Goal: Navigation & Orientation: Find specific page/section

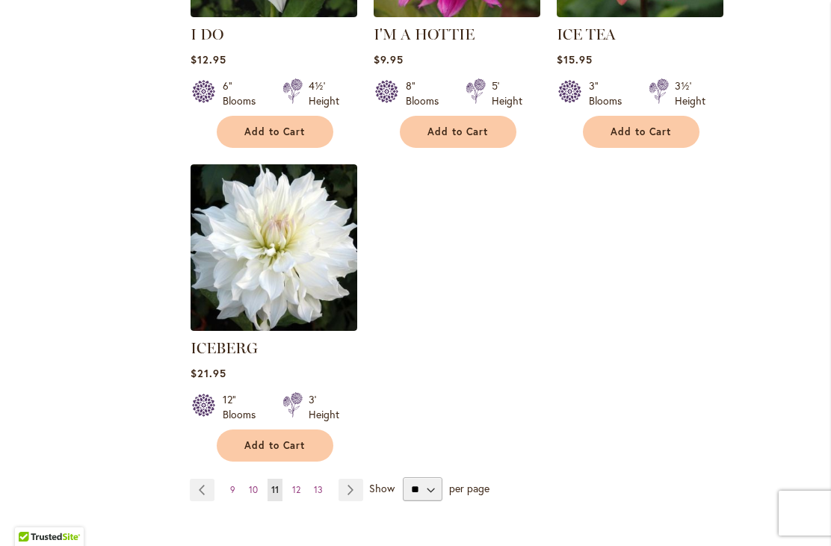
scroll to position [1840, 0]
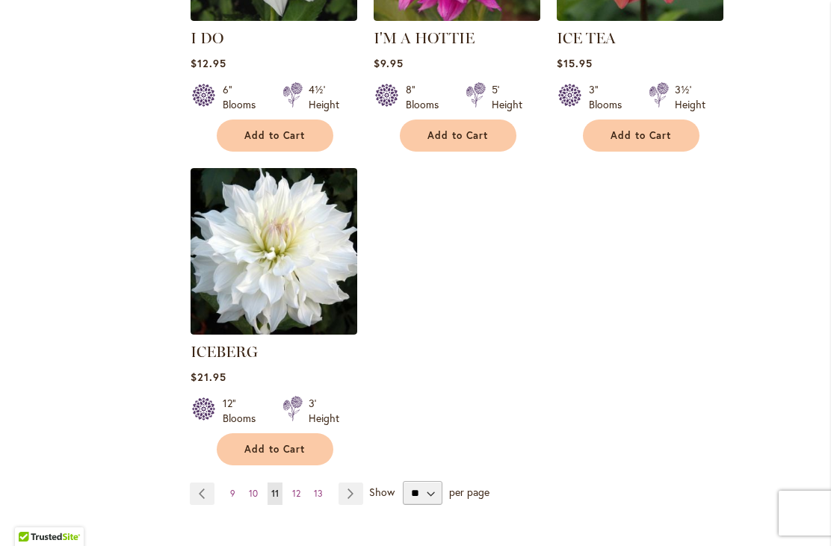
click at [348, 483] on link "Page Next" at bounding box center [350, 494] width 25 height 22
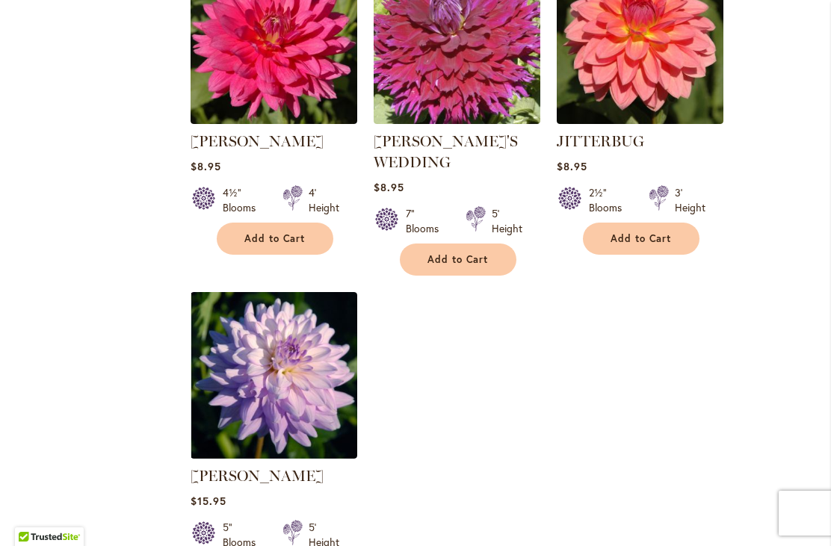
scroll to position [1853, 0]
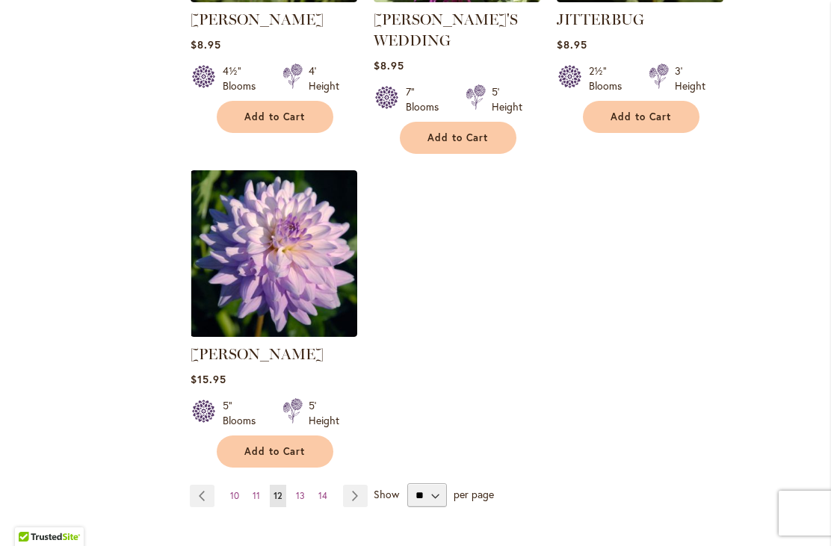
click at [358, 485] on link "Page Next" at bounding box center [355, 496] width 25 height 22
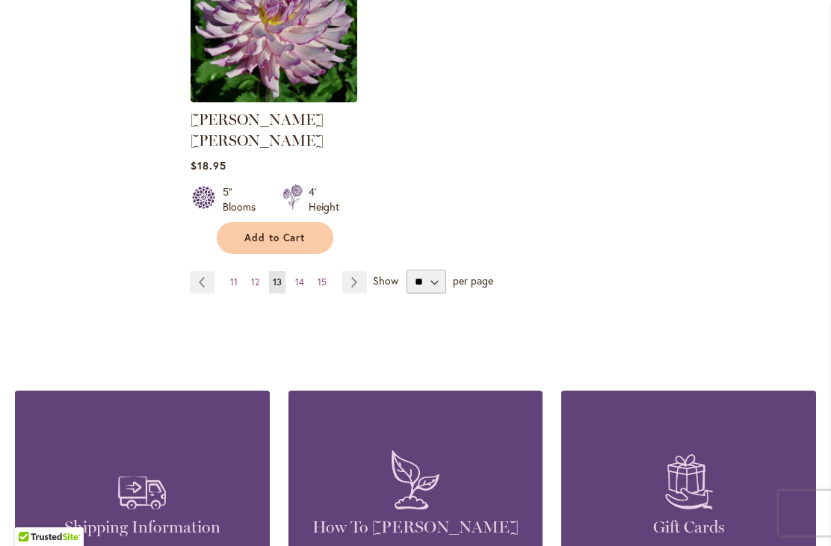
scroll to position [2086, 0]
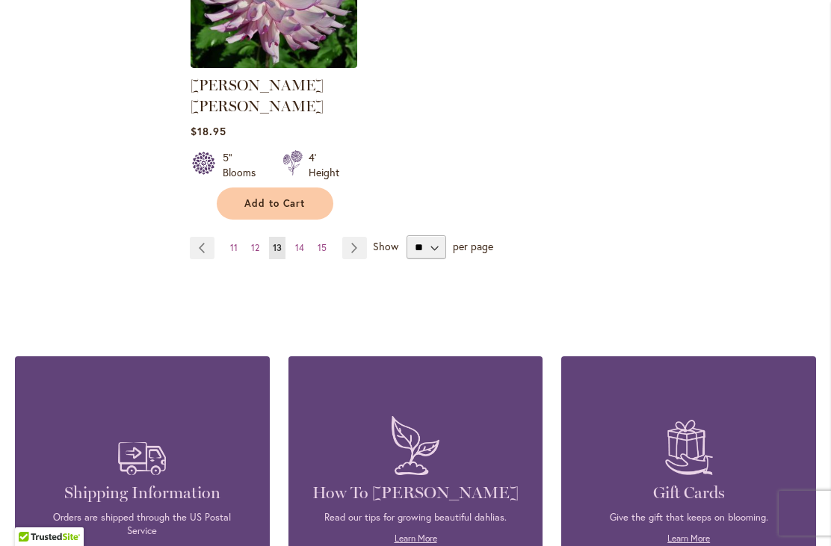
click at [352, 237] on link "Page Next" at bounding box center [354, 248] width 25 height 22
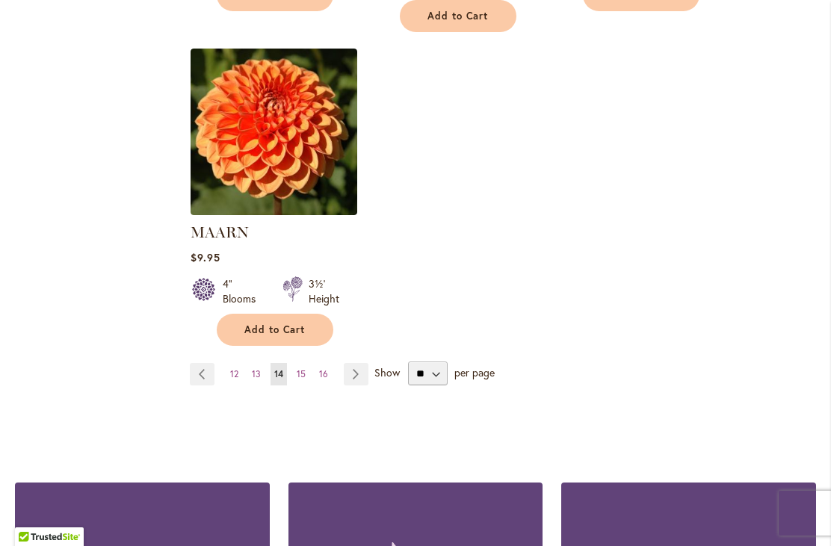
scroll to position [1961, 0]
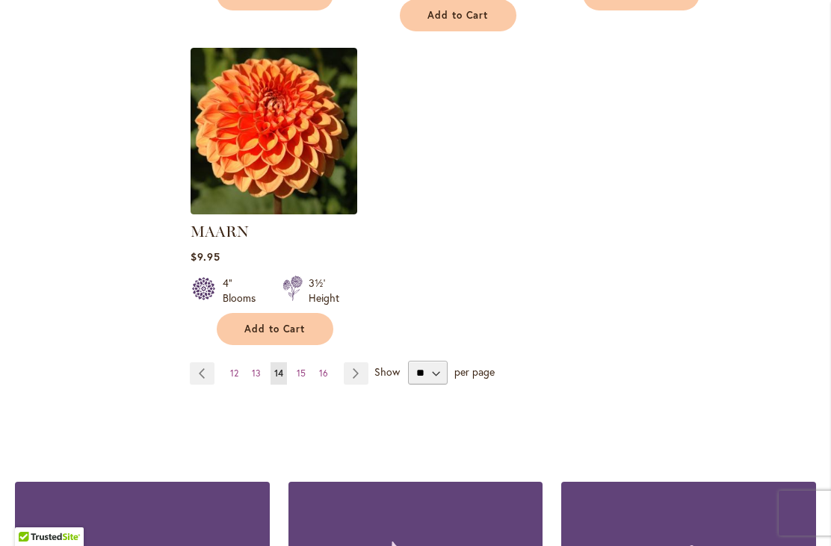
click at [359, 362] on link "Page Next" at bounding box center [356, 373] width 25 height 22
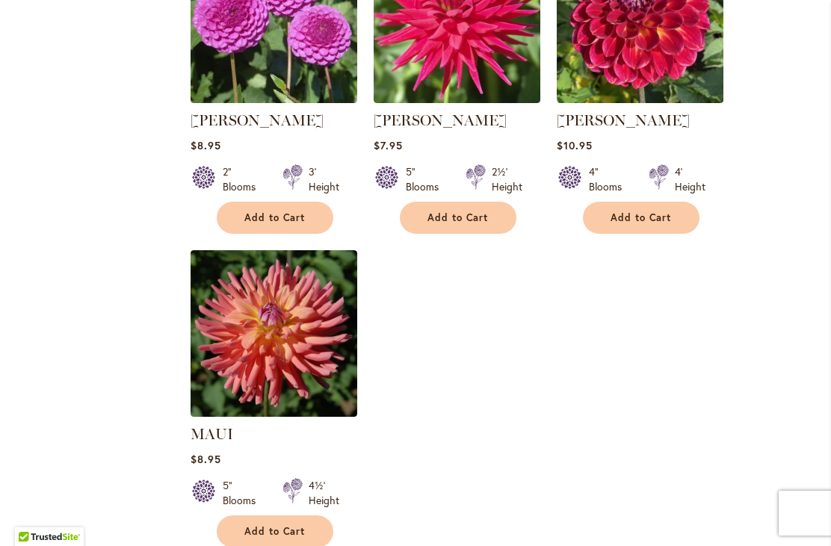
scroll to position [1820, 0]
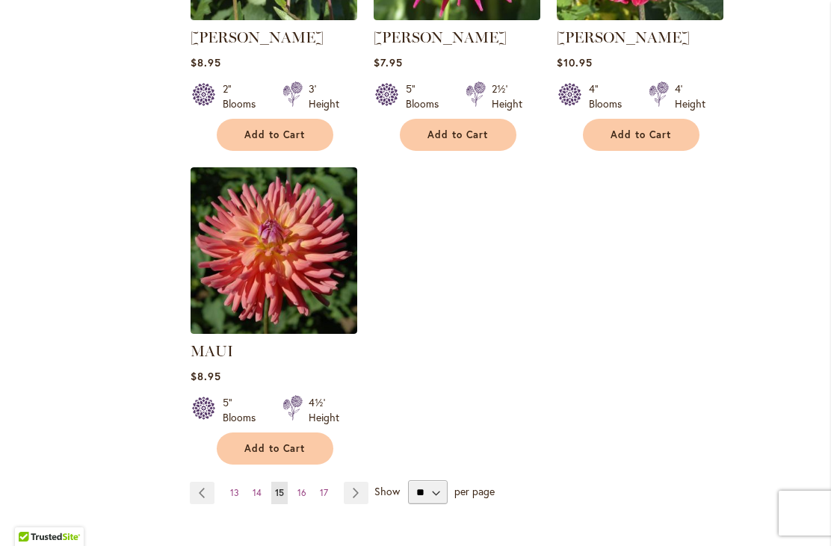
click at [358, 502] on link "Page Next" at bounding box center [356, 493] width 25 height 22
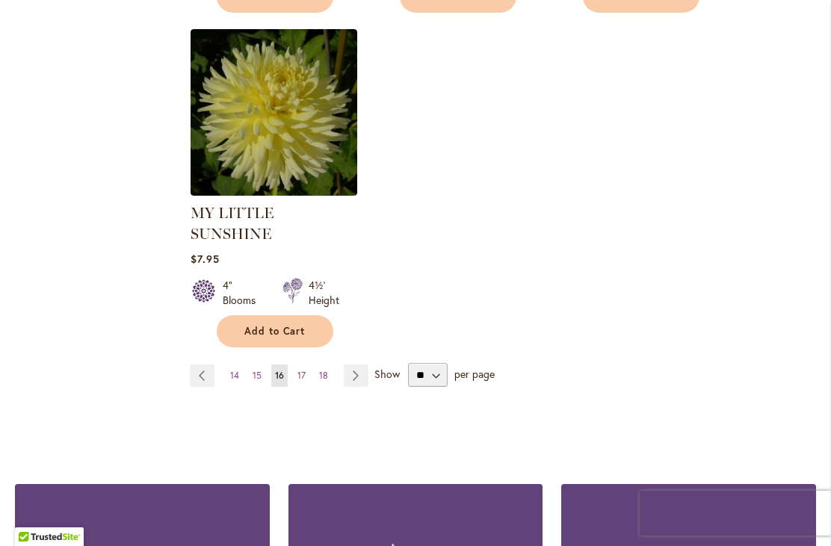
scroll to position [2015, 0]
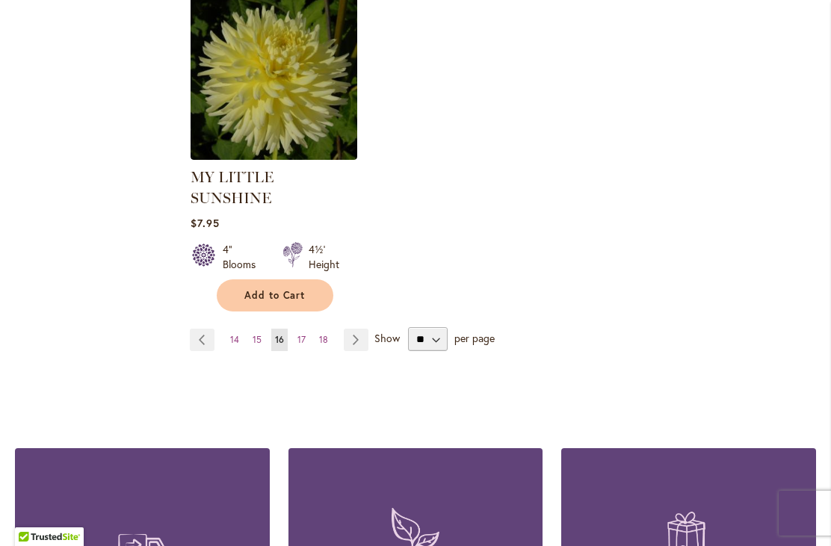
click at [357, 329] on link "Page Next" at bounding box center [356, 340] width 25 height 22
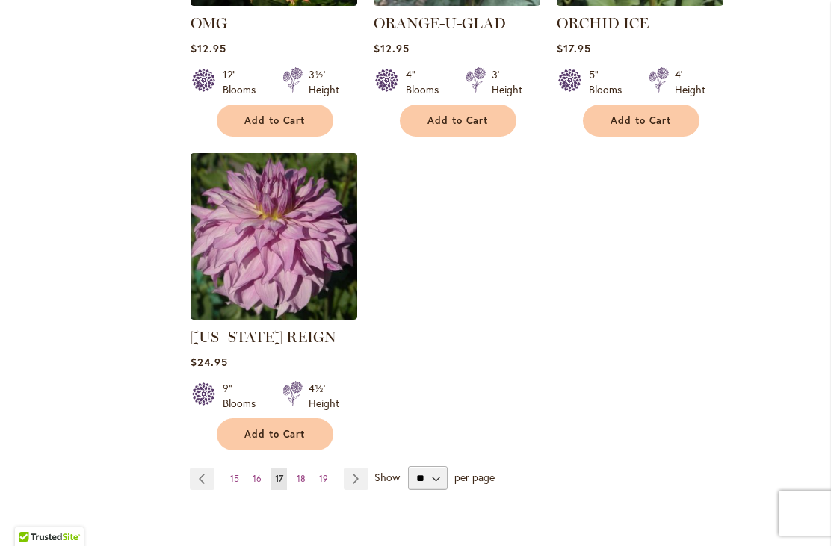
scroll to position [1838, 0]
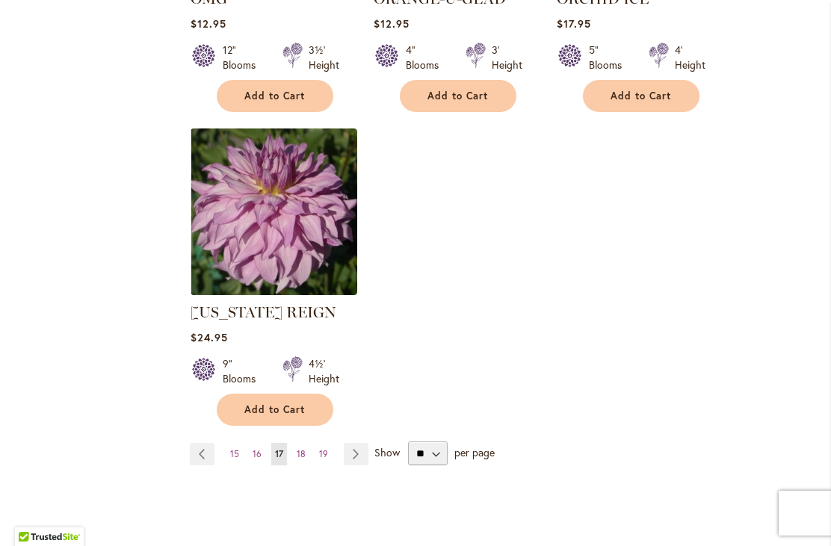
click at [351, 459] on link "Page Next" at bounding box center [356, 454] width 25 height 22
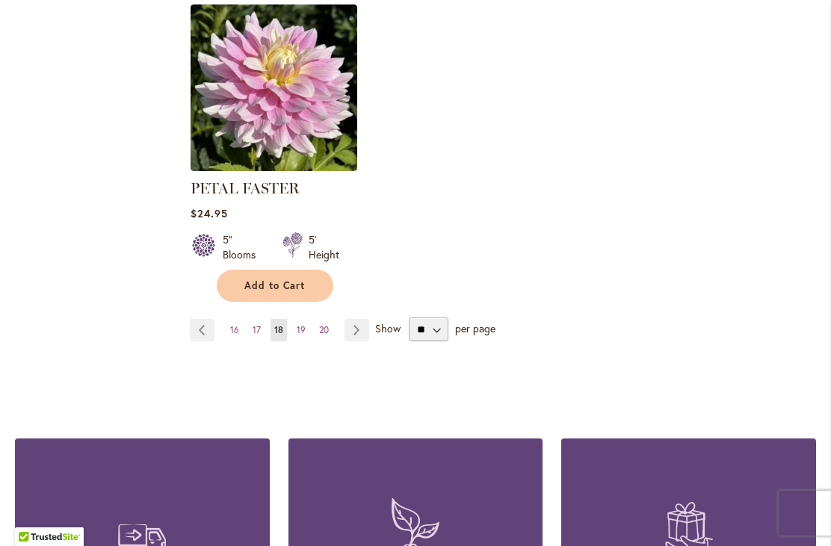
scroll to position [2033, 0]
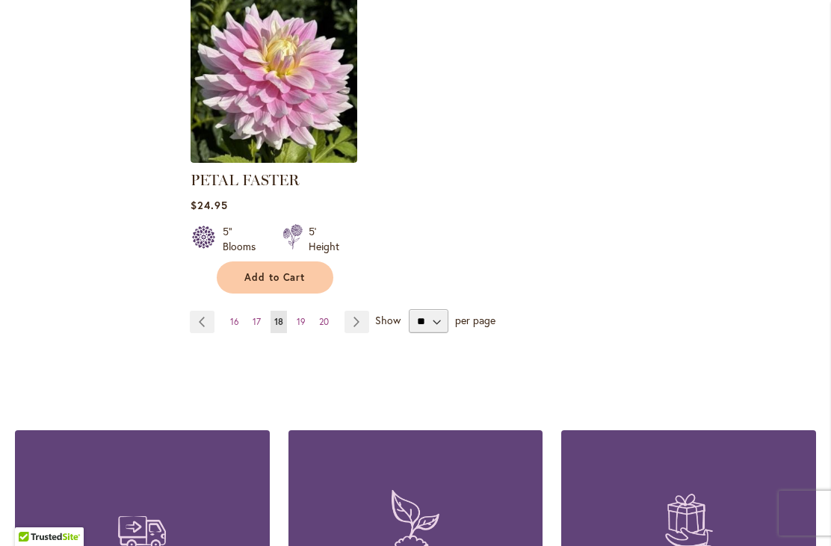
click at [356, 311] on link "Page Next" at bounding box center [356, 322] width 25 height 22
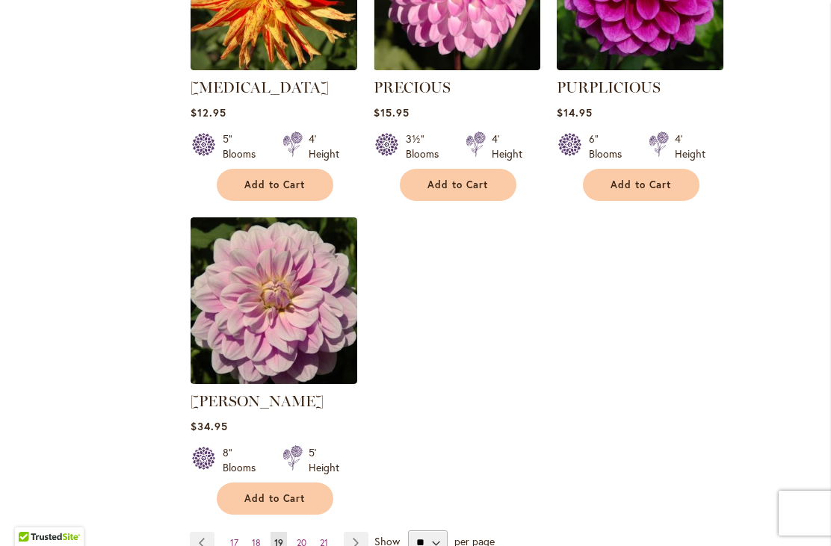
scroll to position [1867, 0]
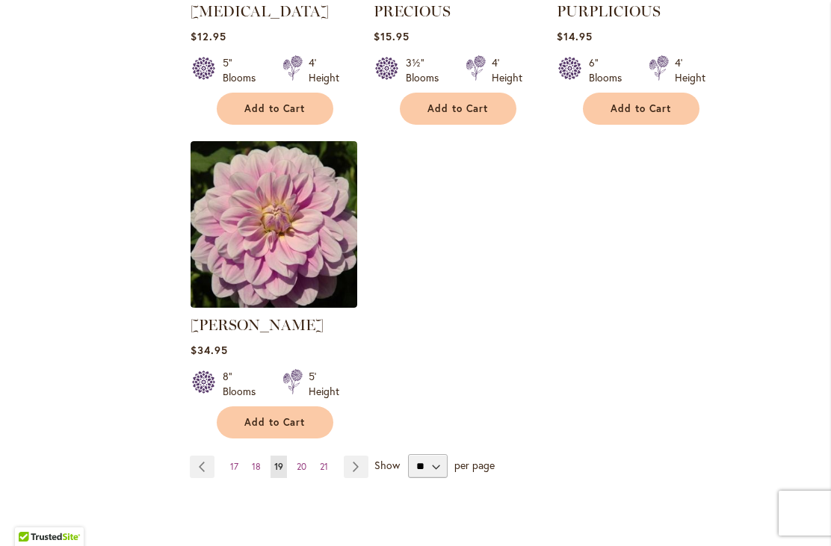
click at [360, 456] on link "Page Next" at bounding box center [356, 467] width 25 height 22
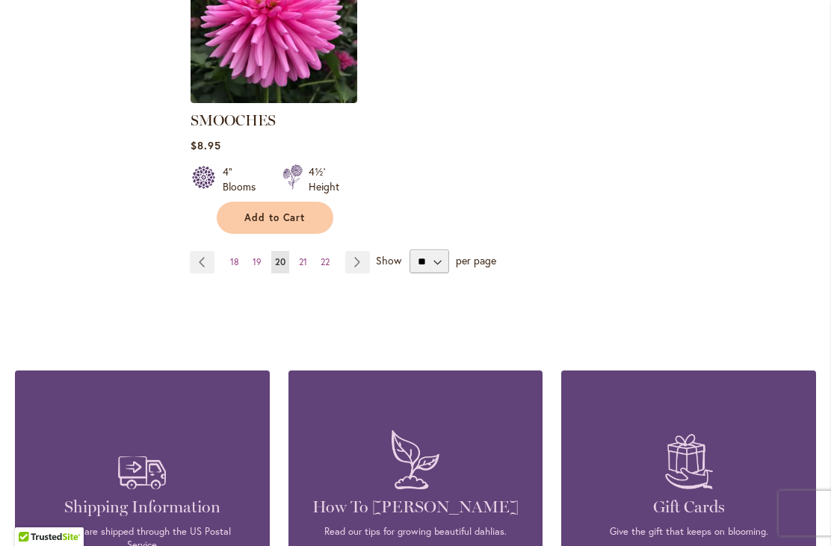
scroll to position [2055, 0]
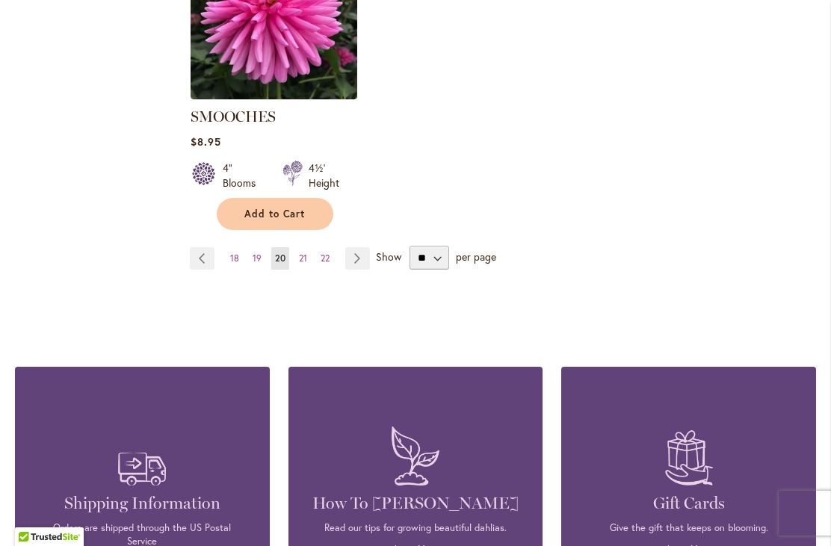
click at [353, 247] on link "Page Next" at bounding box center [357, 258] width 25 height 22
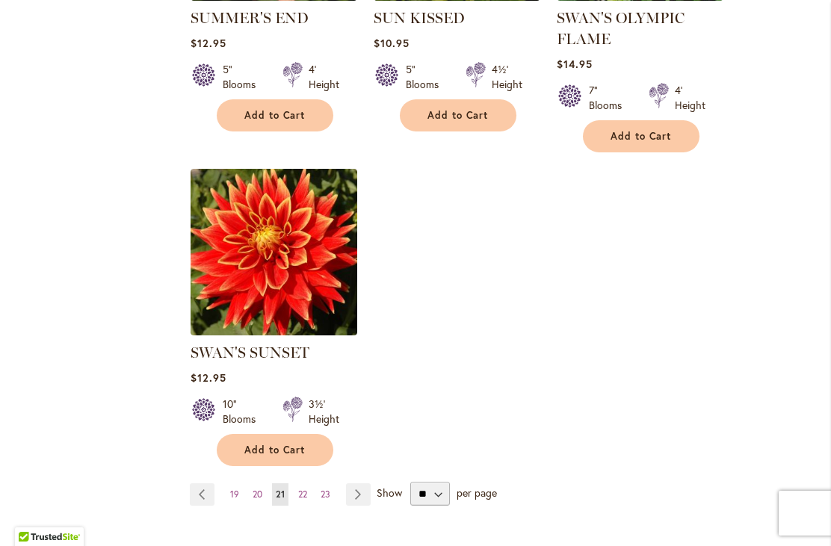
scroll to position [1819, 0]
click at [361, 496] on link "Page Next" at bounding box center [358, 494] width 25 height 22
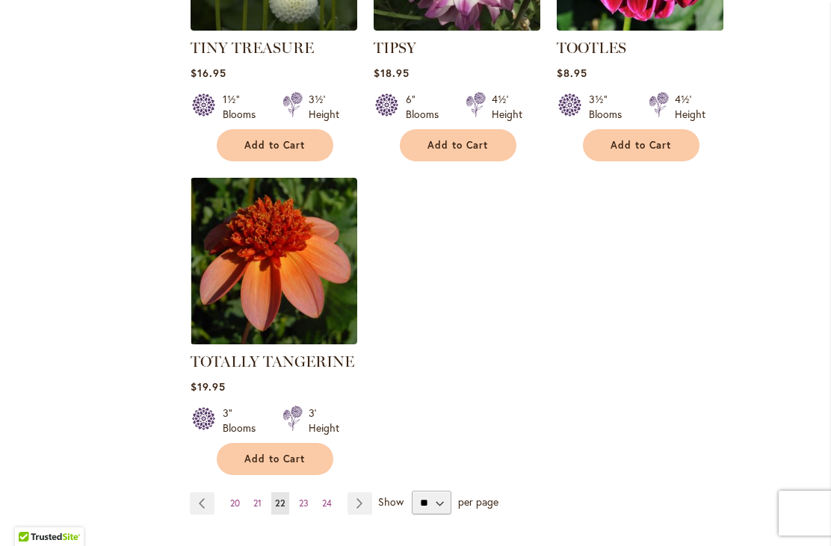
scroll to position [1794, 0]
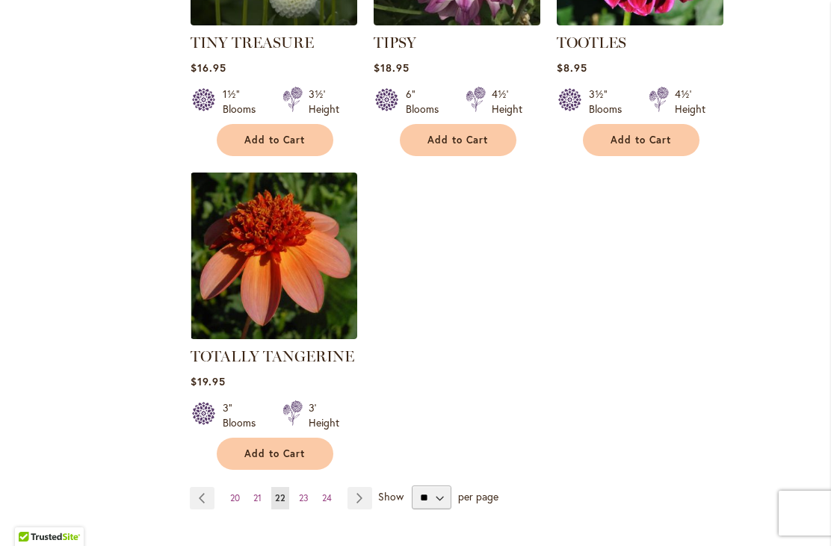
click at [361, 505] on link "Page Next" at bounding box center [359, 498] width 25 height 22
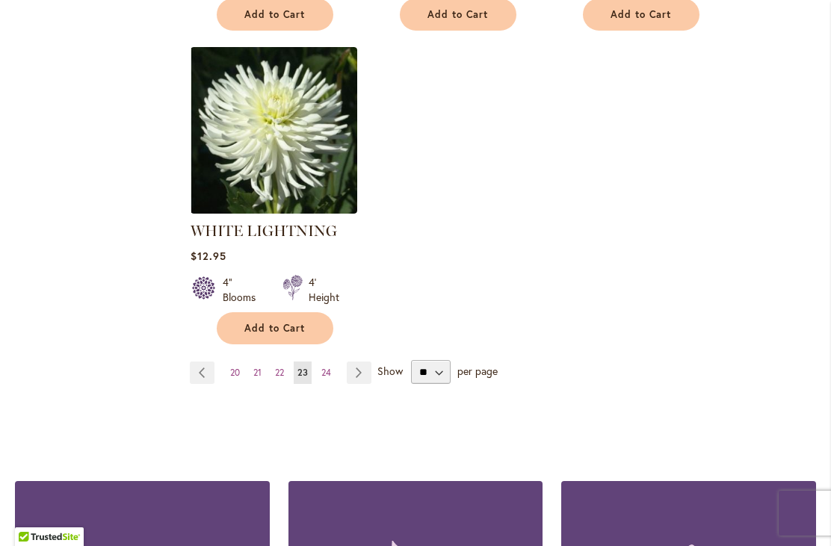
scroll to position [1951, 0]
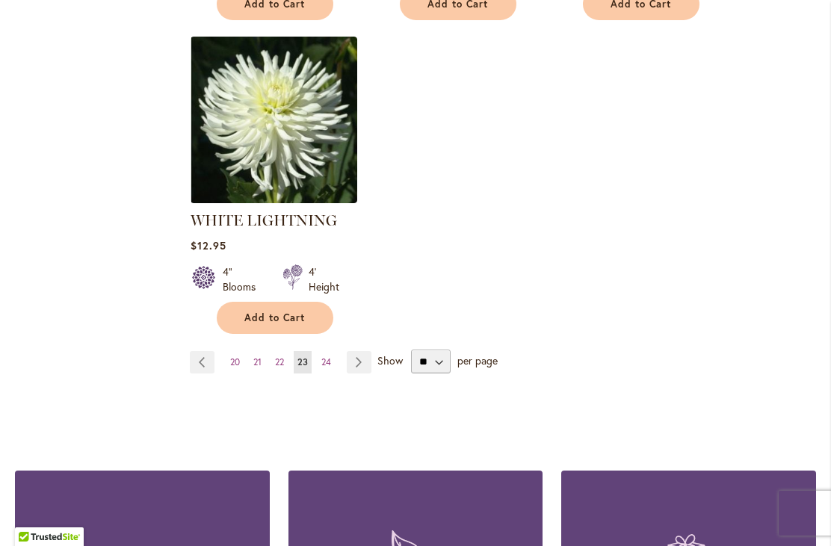
click at [359, 351] on link "Page Next" at bounding box center [359, 362] width 25 height 22
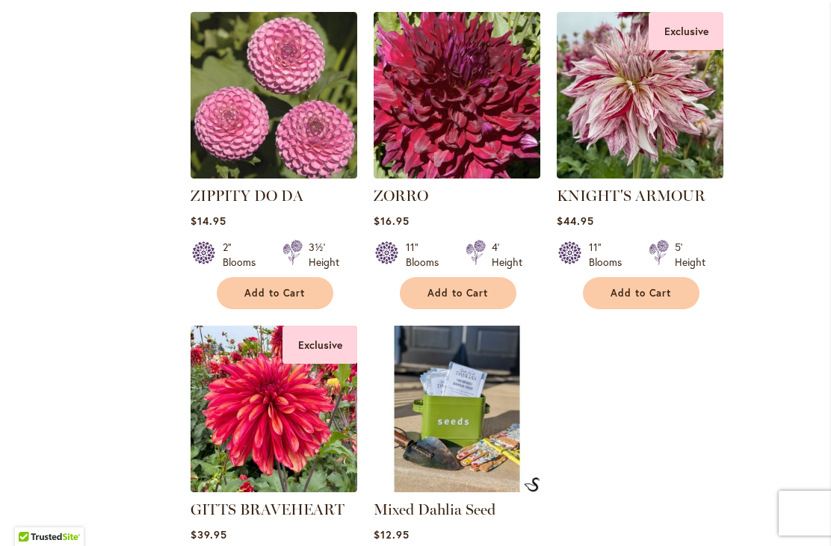
scroll to position [1271, 0]
